Goal: Information Seeking & Learning: Learn about a topic

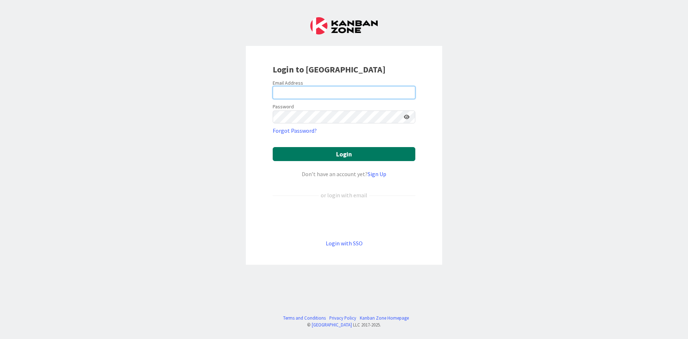
type input "[PERSON_NAME][EMAIL_ADDRESS][DOMAIN_NAME]"
click at [328, 154] on button "Login" at bounding box center [344, 154] width 143 height 14
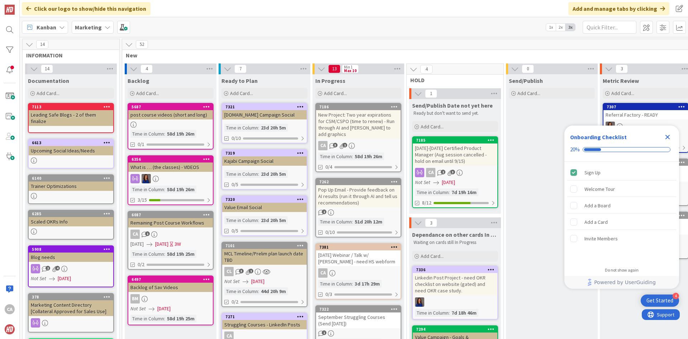
click at [362, 260] on div "[DATE] Webinar / Talk w/ [PERSON_NAME] - need HS webform" at bounding box center [358, 258] width 85 height 16
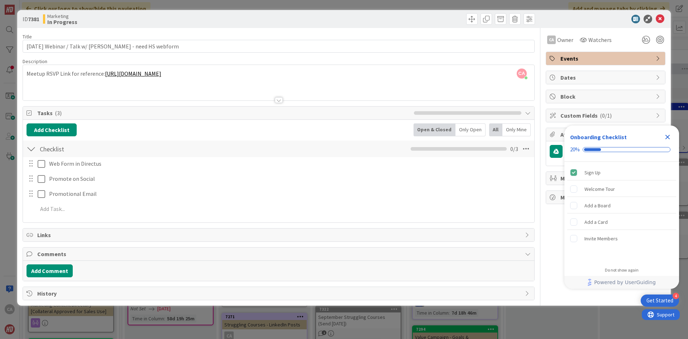
click at [281, 101] on div at bounding box center [279, 100] width 8 height 6
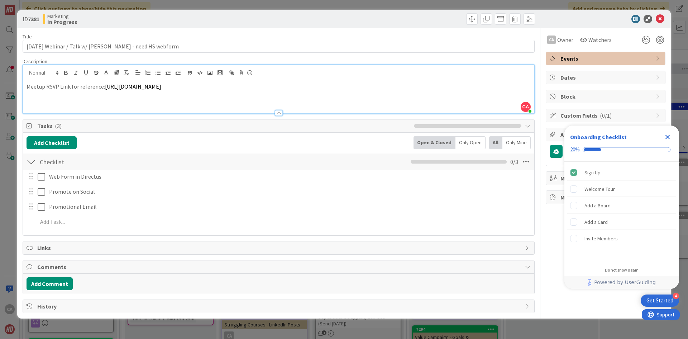
click at [161, 86] on link "[URL][DOMAIN_NAME]" at bounding box center [133, 86] width 56 height 7
click at [210, 110] on link "[URL][DOMAIN_NAME]" at bounding box center [205, 108] width 49 height 9
